Goal: Navigation & Orientation: Find specific page/section

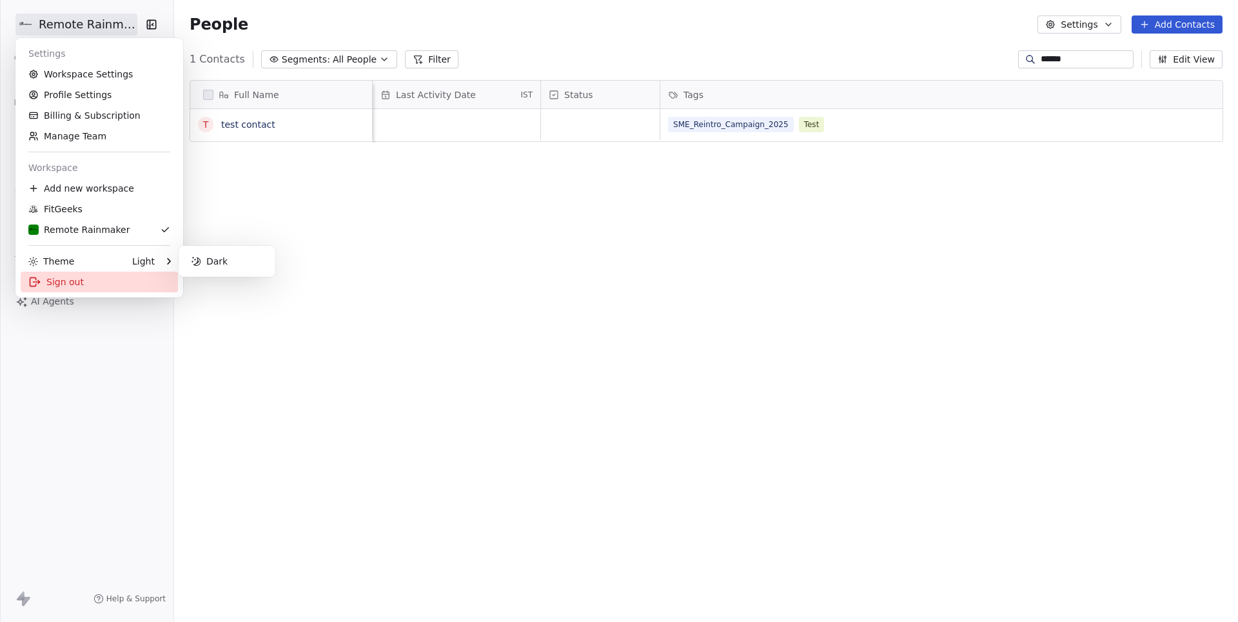
click at [71, 279] on div "Sign out" at bounding box center [99, 281] width 157 height 21
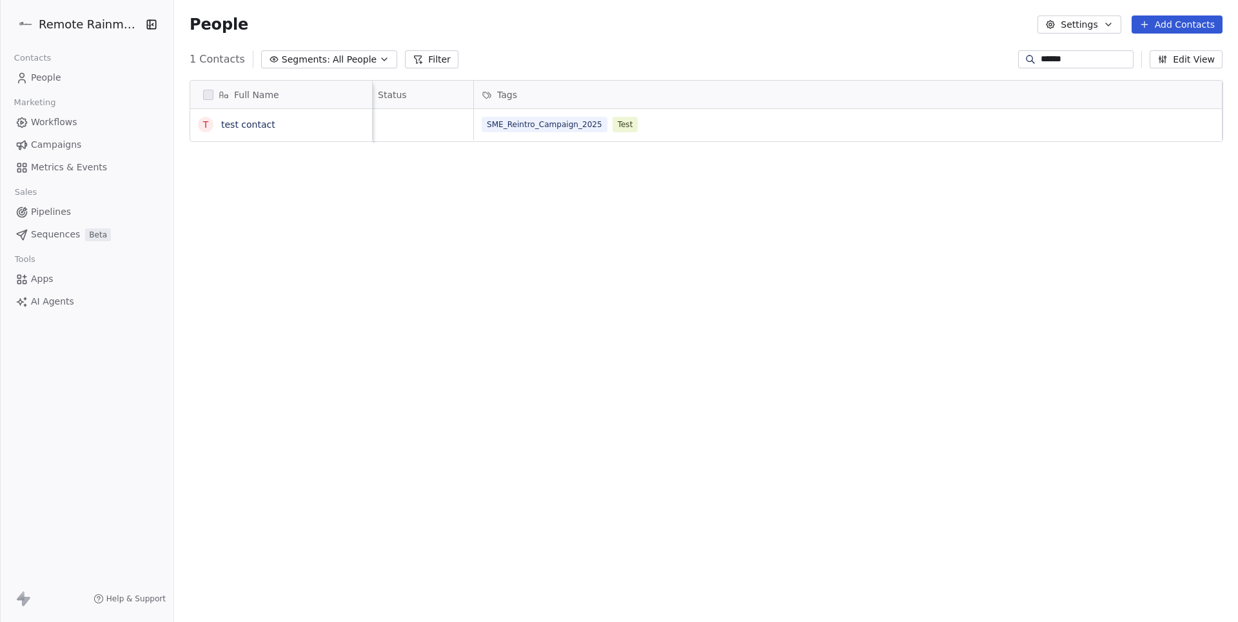
scroll to position [547, 1063]
